Goal: Task Accomplishment & Management: Complete application form

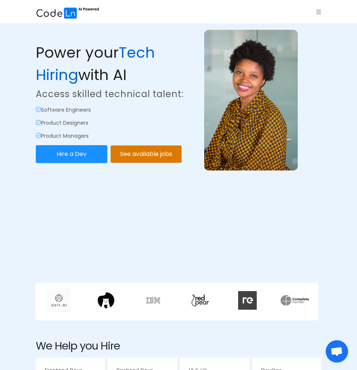
click at [316, 14] on icon "icon: menu" at bounding box center [318, 11] width 5 height 5
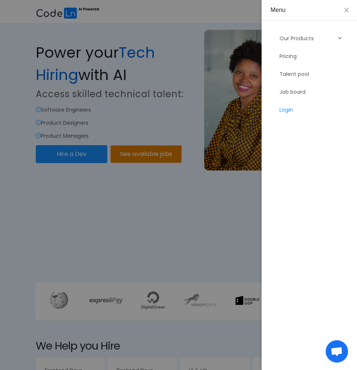
click at [297, 107] on link "Login" at bounding box center [310, 109] width 63 height 15
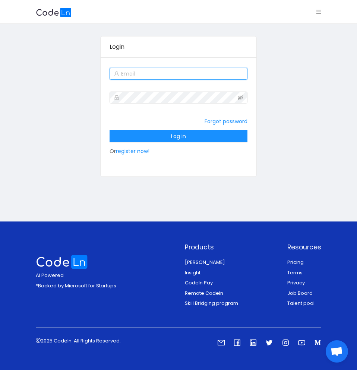
click at [187, 76] on input "text" at bounding box center [179, 74] width 138 height 12
type input "[EMAIL_ADDRESS][DOMAIN_NAME]"
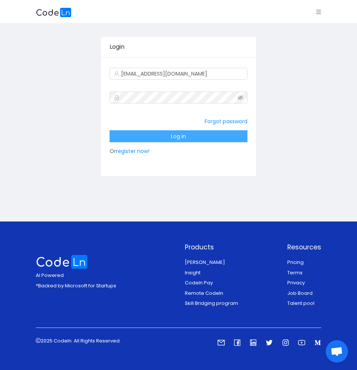
click at [173, 135] on button "Log in" at bounding box center [179, 136] width 138 height 12
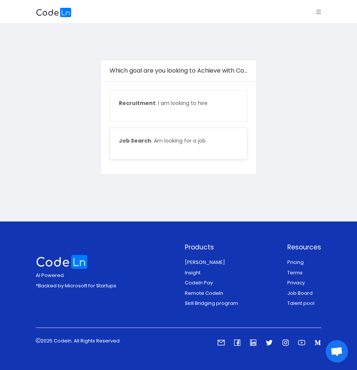
click at [195, 147] on div "Job Search : Am looking for a job" at bounding box center [178, 143] width 137 height 31
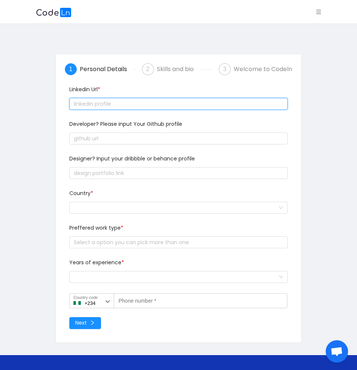
click at [118, 103] on input "text" at bounding box center [178, 104] width 218 height 12
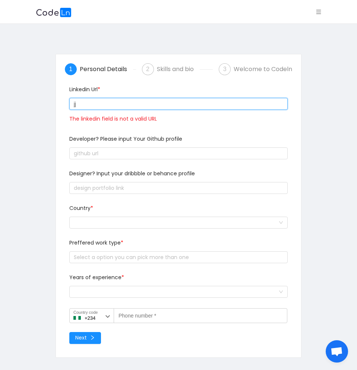
type input "j"
click at [98, 102] on input "text" at bounding box center [178, 104] width 218 height 12
paste input "[URL][DOMAIN_NAME]"
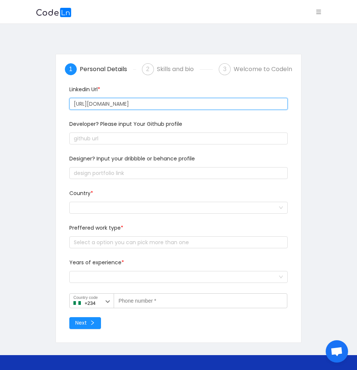
type input "[URL][DOMAIN_NAME]"
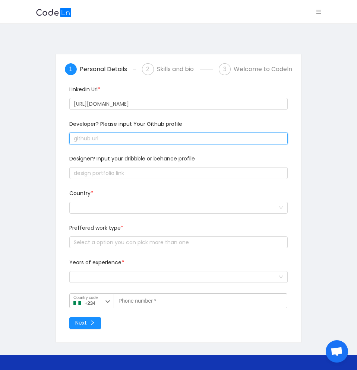
click at [131, 133] on input "text" at bounding box center [178, 139] width 218 height 12
paste input "[DOMAIN_NAME][URL]"
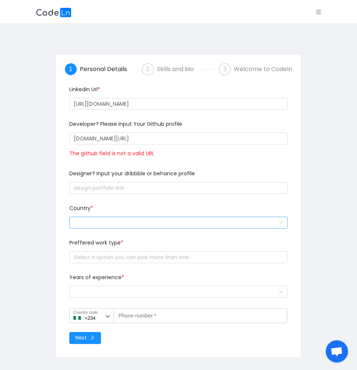
click at [124, 225] on div at bounding box center [176, 222] width 205 height 11
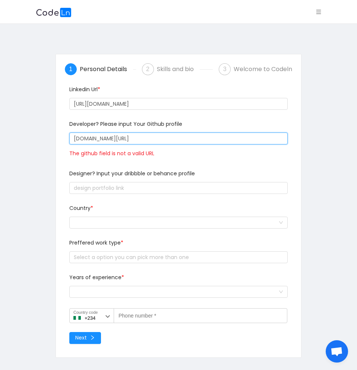
click at [140, 136] on input "[DOMAIN_NAME][URL]" at bounding box center [178, 139] width 218 height 12
paste input "http://"
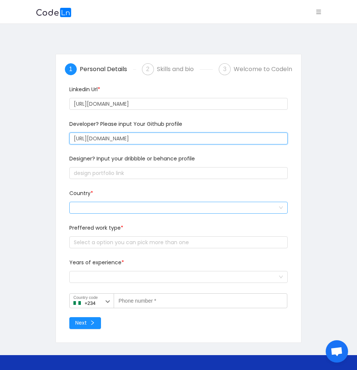
type input "[URL][DOMAIN_NAME]"
click at [108, 210] on div at bounding box center [176, 207] width 205 height 11
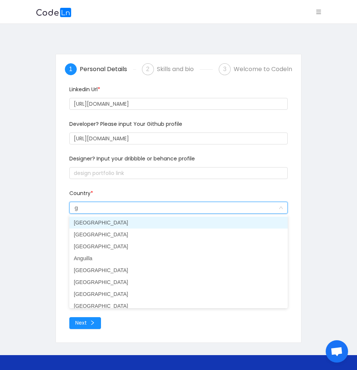
type input "gh"
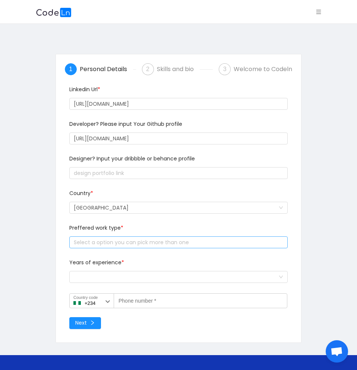
click at [116, 242] on div "Select a option you can pick more than one" at bounding box center [177, 242] width 206 height 7
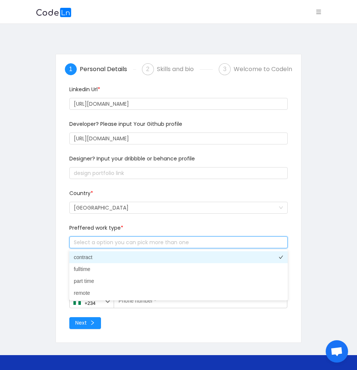
click at [104, 257] on li "contract" at bounding box center [178, 258] width 218 height 12
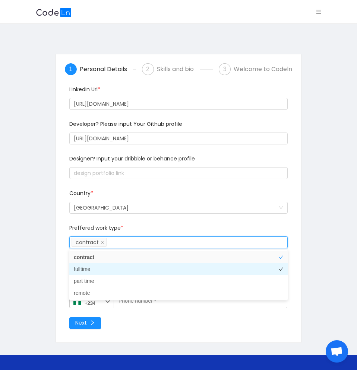
click at [97, 274] on li "fulltime" at bounding box center [178, 269] width 218 height 12
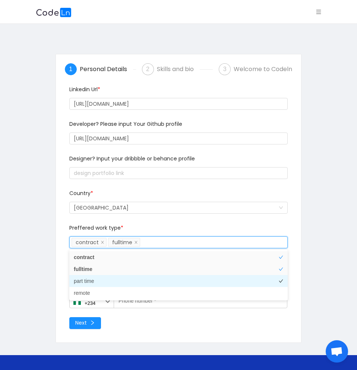
click at [96, 284] on li "part time" at bounding box center [178, 281] width 218 height 12
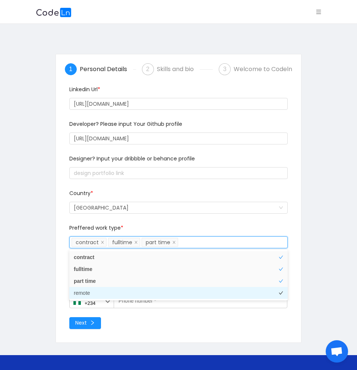
click at [94, 294] on li "remote" at bounding box center [178, 293] width 218 height 12
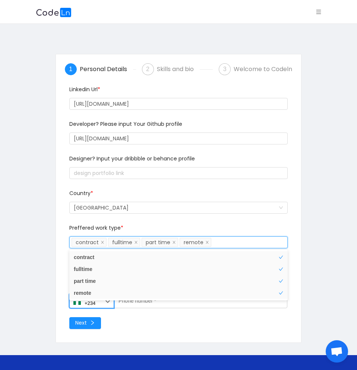
click at [98, 304] on input "+234" at bounding box center [91, 301] width 45 height 15
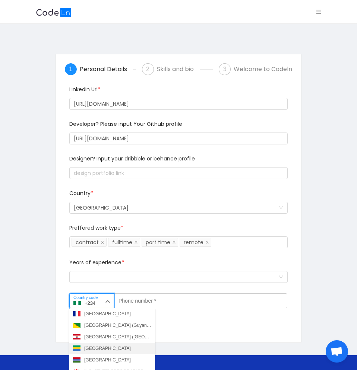
scroll to position [889, 0]
type input "+233"
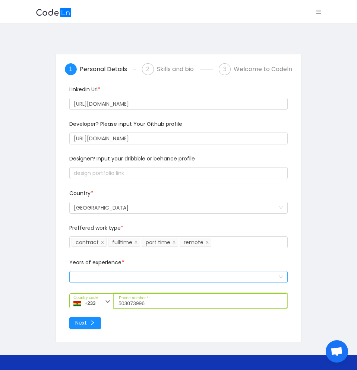
type input "503073996"
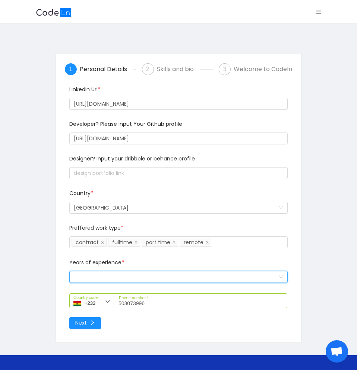
click at [105, 282] on div "Select a option and change input text above" at bounding box center [176, 277] width 205 height 11
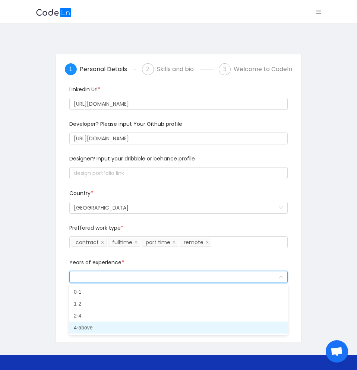
click at [92, 325] on li "4-above" at bounding box center [178, 328] width 218 height 12
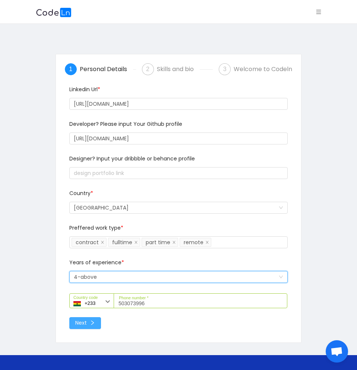
click at [87, 324] on button "Next" at bounding box center [85, 323] width 32 height 12
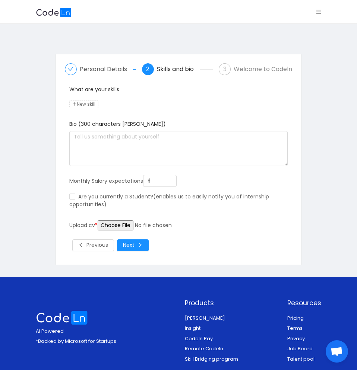
click at [92, 101] on span "New skill" at bounding box center [83, 104] width 29 height 8
type input "Programming"
click at [138, 104] on span "New skill" at bounding box center [131, 104] width 29 height 8
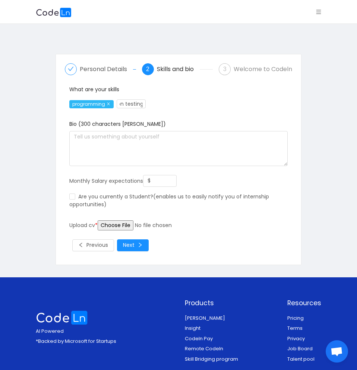
type input "penetration testing"
click at [167, 178] on input "$" at bounding box center [159, 181] width 33 height 11
type input "$ 1,500"
click at [108, 201] on span "Are you currently a Student?(enables us to easily notify you of internship oppo…" at bounding box center [169, 200] width 200 height 15
click at [75, 200] on input "Are you currently a Student?(enables us to easily notify you of internship oppo…" at bounding box center [72, 197] width 6 height 6
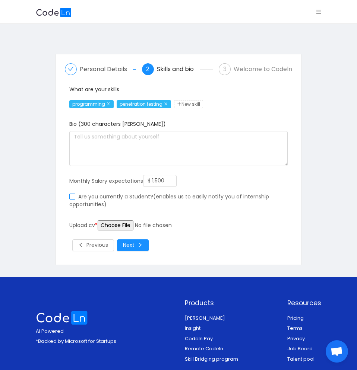
checkbox input "true"
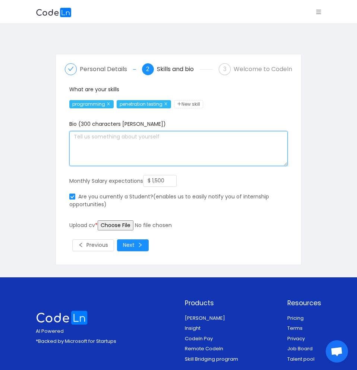
click at [107, 162] on textarea at bounding box center [178, 148] width 218 height 35
type textarea "M"
type textarea "I'm a Certified Ethical Hacker with 5 years of experience as a security researc…"
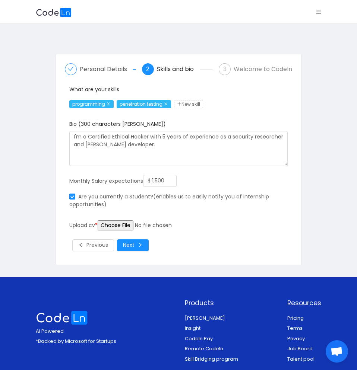
click at [115, 230] on div "What are your skills programming penetration testing New skill Bio (300 charact…" at bounding box center [178, 169] width 218 height 166
click at [108, 226] on input "file" at bounding box center [155, 226] width 114 height 10
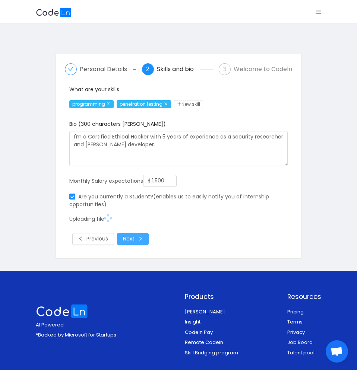
click at [133, 238] on button "Next" at bounding box center [133, 239] width 32 height 12
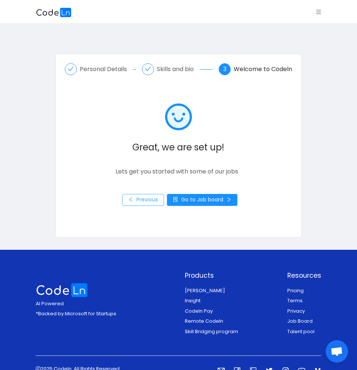
click at [149, 201] on button "Previous" at bounding box center [143, 200] width 42 height 12
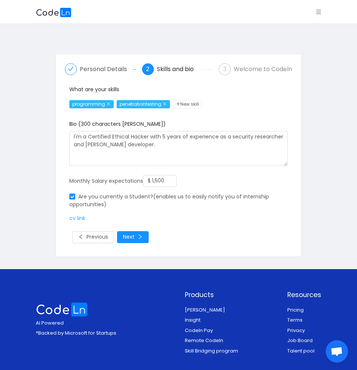
click at [83, 217] on link "cv link" at bounding box center [77, 218] width 16 height 7
click at [138, 233] on button "Next" at bounding box center [133, 237] width 32 height 12
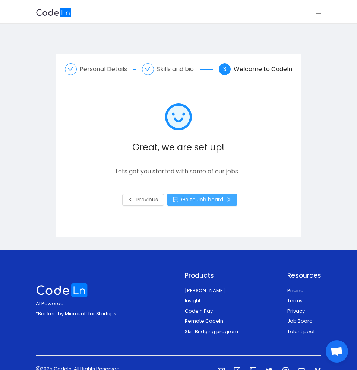
click at [212, 202] on button "Go to Job board" at bounding box center [202, 200] width 70 height 12
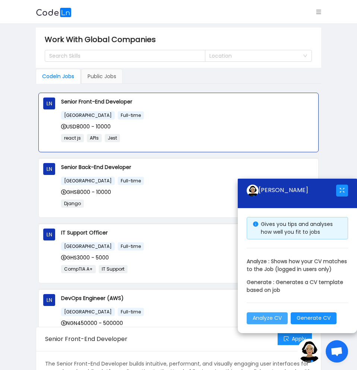
click at [275, 320] on button "Analyze CV" at bounding box center [267, 319] width 41 height 12
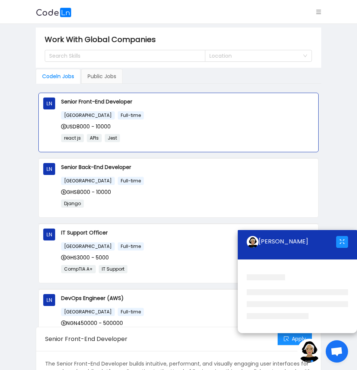
click at [317, 12] on icon "icon: menu" at bounding box center [318, 11] width 5 height 5
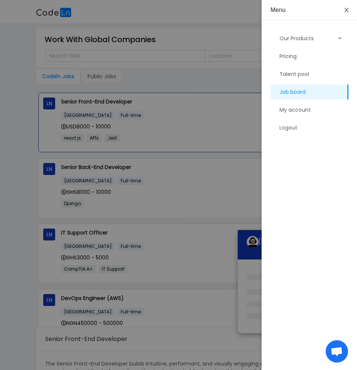
click at [345, 15] on button "Close" at bounding box center [346, 10] width 21 height 21
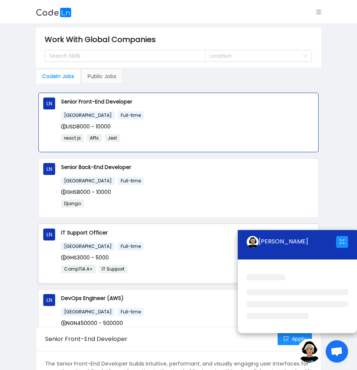
click at [117, 235] on p "IT Support Officer" at bounding box center [187, 233] width 252 height 8
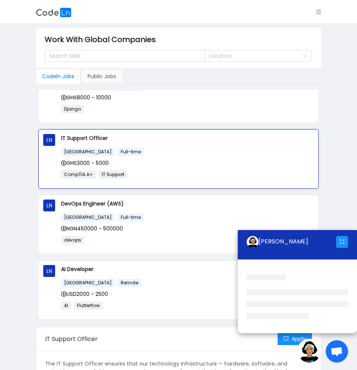
scroll to position [94, 0]
click at [342, 242] on button "button" at bounding box center [342, 242] width 12 height 12
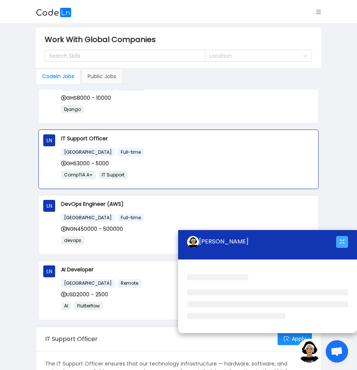
click at [342, 242] on button "button" at bounding box center [342, 242] width 12 height 12
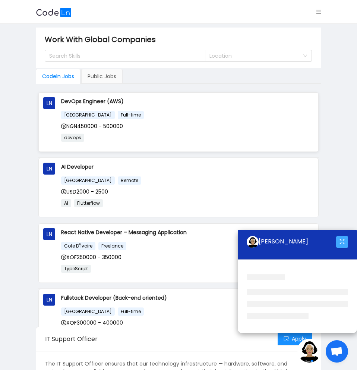
scroll to position [190, 0]
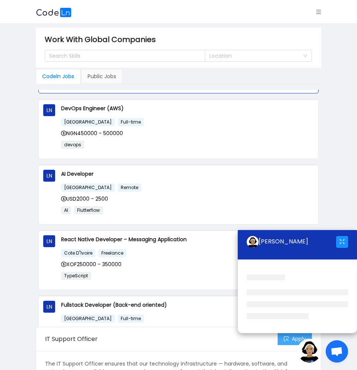
click at [287, 341] on button "Apply" at bounding box center [295, 340] width 34 height 12
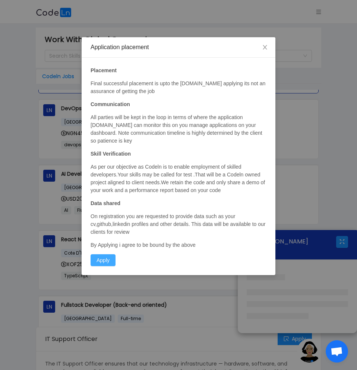
click at [106, 258] on button "Apply" at bounding box center [103, 261] width 25 height 12
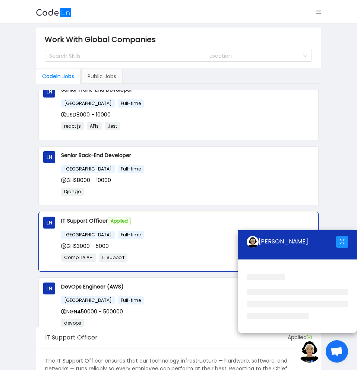
scroll to position [0, 0]
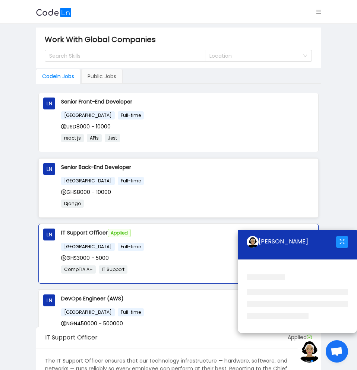
click at [149, 192] on div "GHS8000 - 10000" at bounding box center [187, 192] width 252 height 8
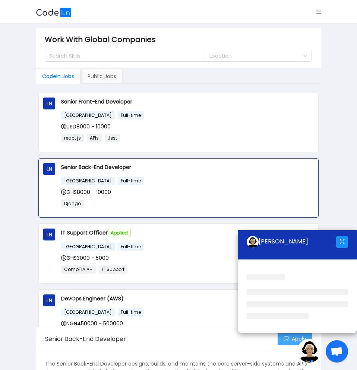
click at [281, 341] on button "Apply" at bounding box center [295, 340] width 34 height 12
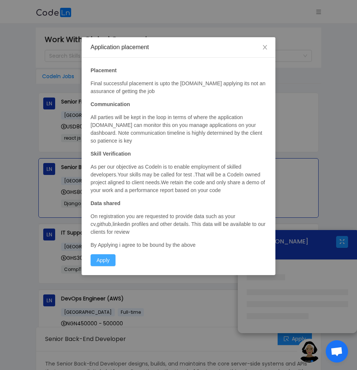
click at [110, 263] on button "Apply" at bounding box center [103, 261] width 25 height 12
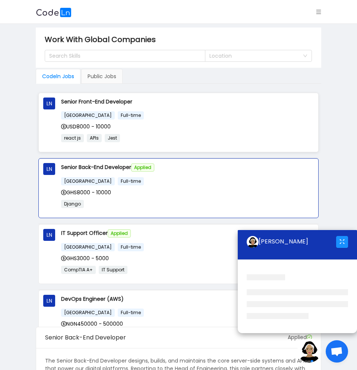
click at [189, 108] on div "Senior Front-End Developer [GEOGRAPHIC_DATA] Full-time USD8000 - 10000 react js…" at bounding box center [187, 123] width 252 height 50
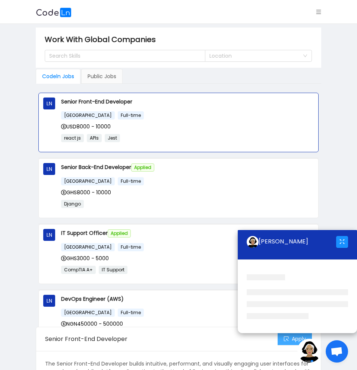
click at [285, 341] on button "Apply" at bounding box center [295, 340] width 34 height 12
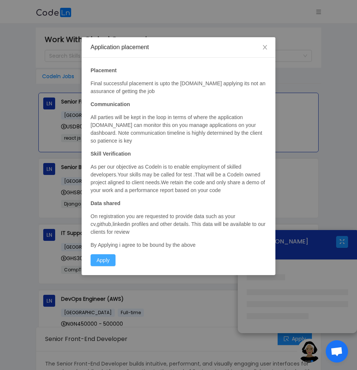
click at [113, 259] on button "Apply" at bounding box center [103, 261] width 25 height 12
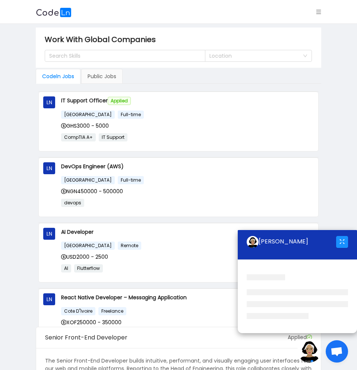
scroll to position [143, 0]
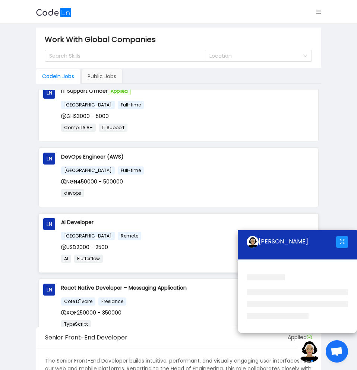
click at [146, 244] on div "USD2000 - 2500" at bounding box center [187, 247] width 252 height 8
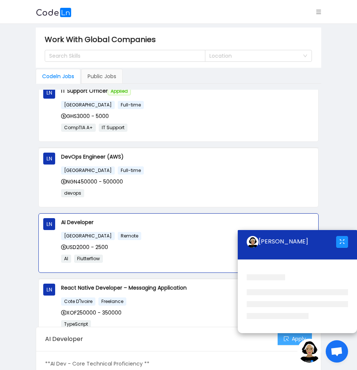
click at [284, 340] on button "Apply" at bounding box center [295, 340] width 34 height 12
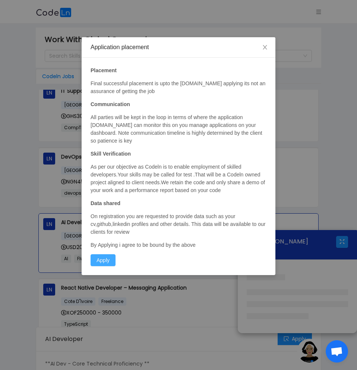
click at [99, 261] on button "Apply" at bounding box center [103, 261] width 25 height 12
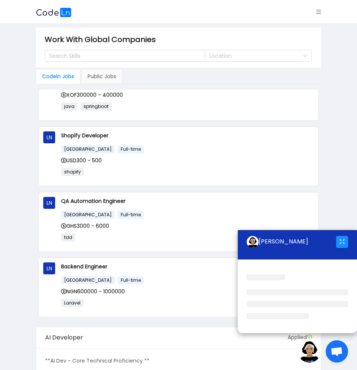
scroll to position [459, 0]
